Goal: Task Accomplishment & Management: Use online tool/utility

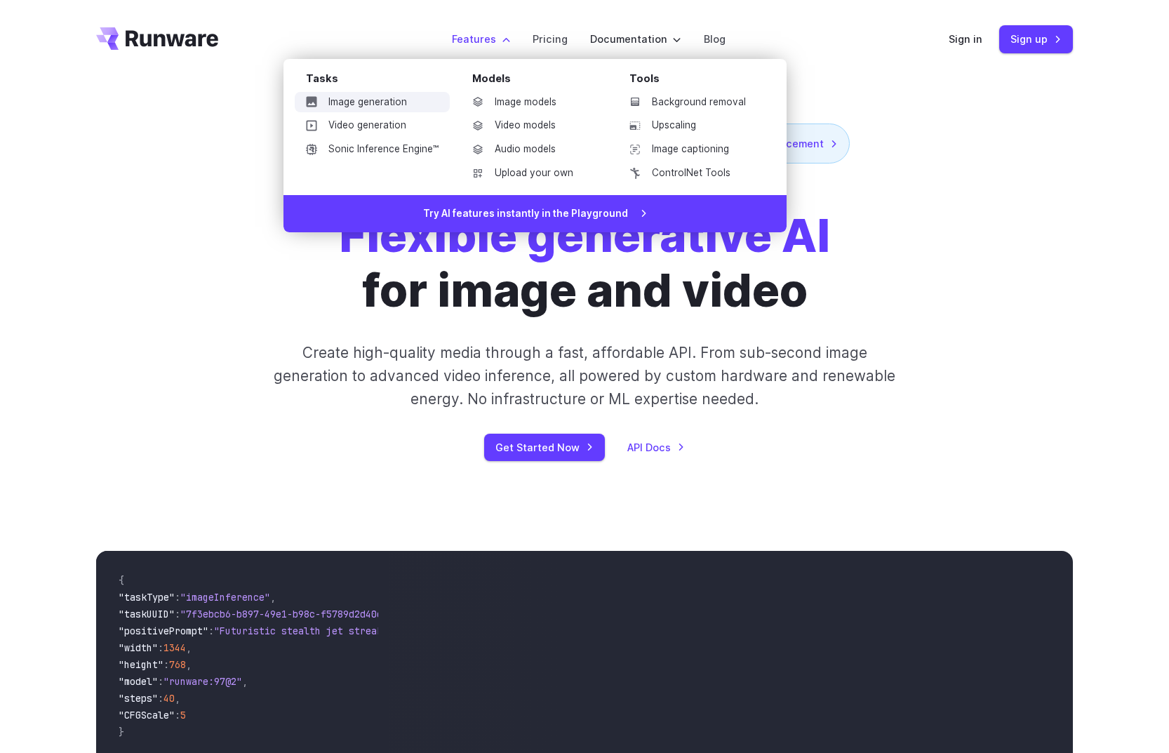
click at [385, 105] on link "Image generation" at bounding box center [372, 102] width 155 height 21
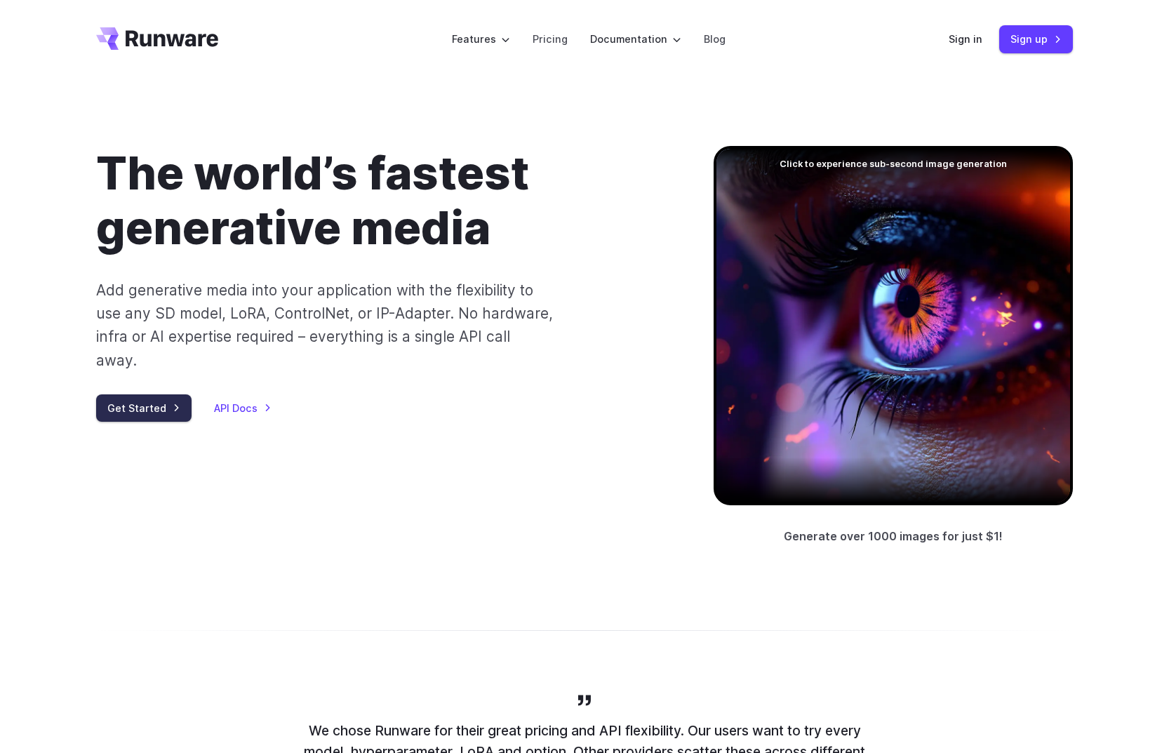
click at [140, 394] on link "Get Started" at bounding box center [143, 407] width 95 height 27
